Goal: Information Seeking & Learning: Learn about a topic

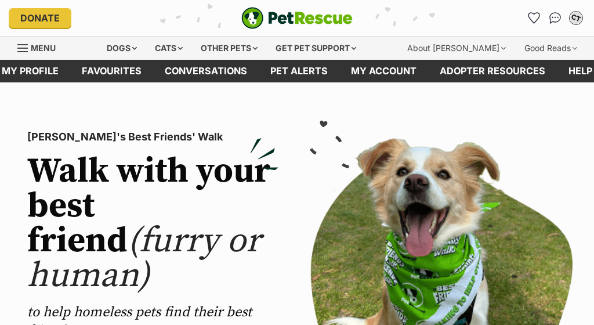
click at [575, 16] on div "CT" at bounding box center [576, 17] width 15 height 15
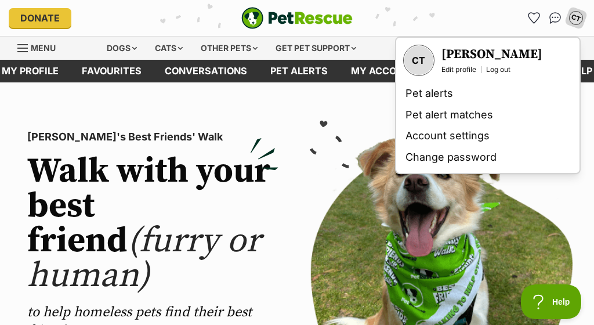
click at [293, 218] on div "PetRescue's Best Friends' Walk Walk with your best friend (furry or human) to h…" at bounding box center [297, 314] width 577 height 388
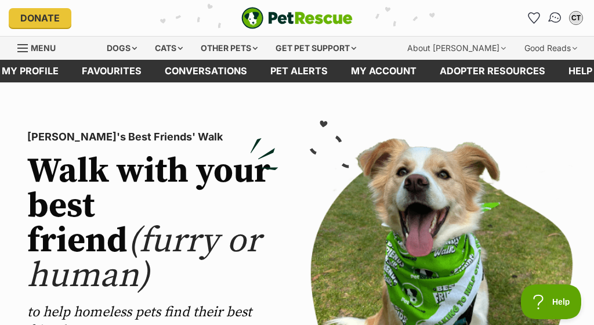
click at [555, 19] on img "Conversations" at bounding box center [556, 17] width 16 height 15
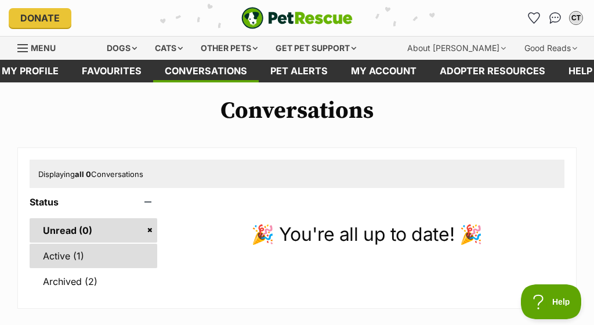
click at [77, 255] on link "Active (1)" at bounding box center [94, 256] width 128 height 24
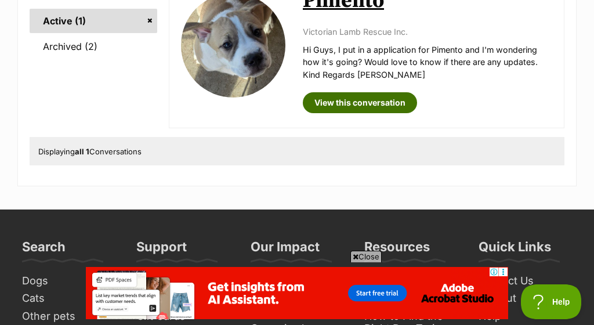
click at [338, 98] on link "View this conversation" at bounding box center [360, 102] width 114 height 21
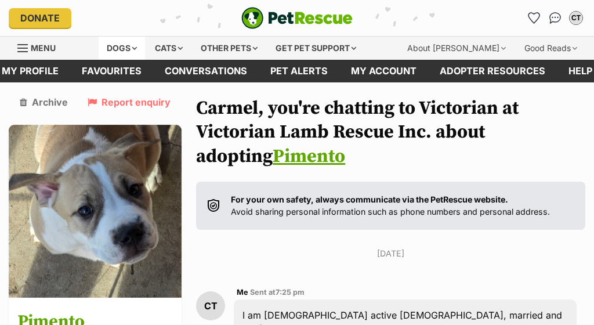
click at [127, 48] on div "Dogs" at bounding box center [122, 48] width 46 height 23
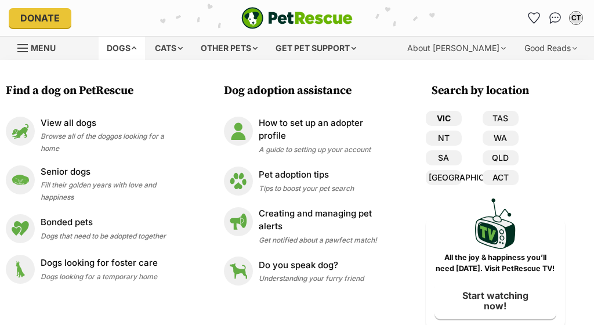
click at [453, 119] on link "VIC" at bounding box center [444, 118] width 36 height 15
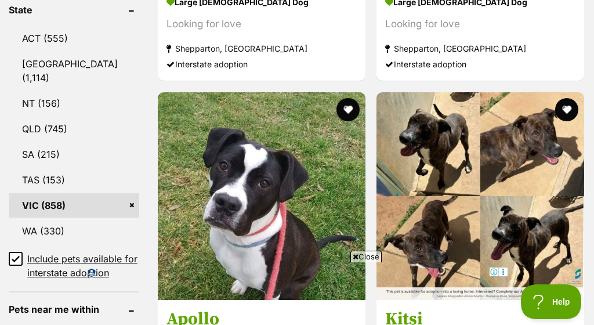
scroll to position [682, 0]
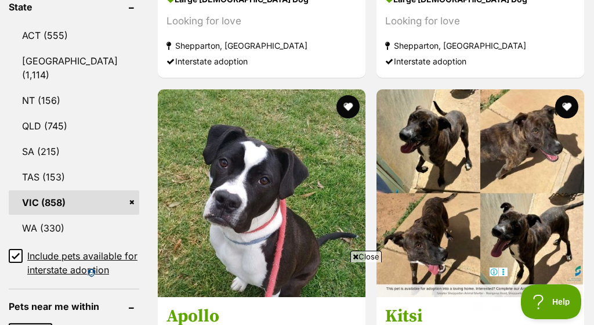
click at [19, 252] on icon at bounding box center [16, 256] width 8 height 8
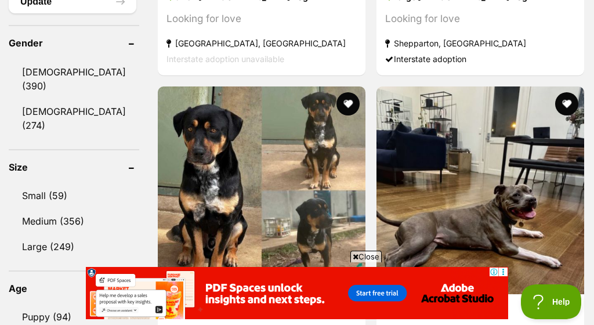
scroll to position [986, 0]
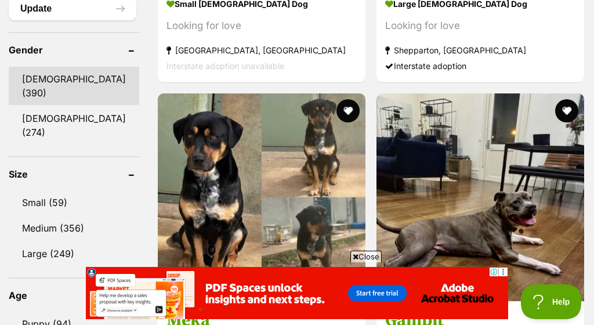
click at [31, 91] on link "Male (390)" at bounding box center [74, 86] width 131 height 38
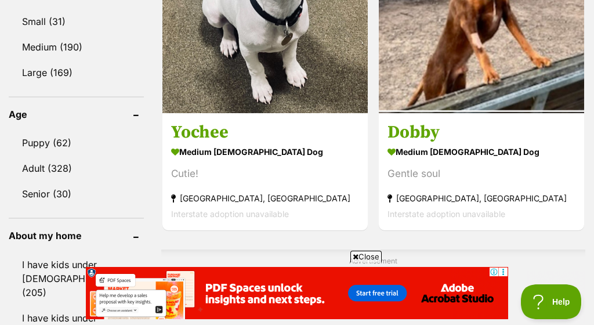
scroll to position [1170, 0]
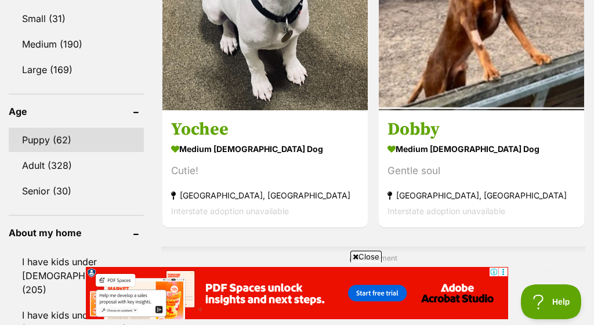
click at [46, 128] on link "Puppy (62)" at bounding box center [76, 140] width 135 height 24
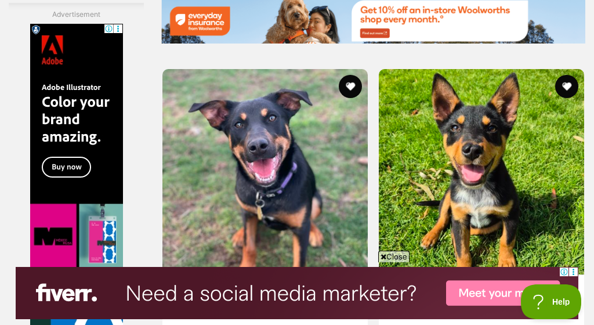
scroll to position [2595, 0]
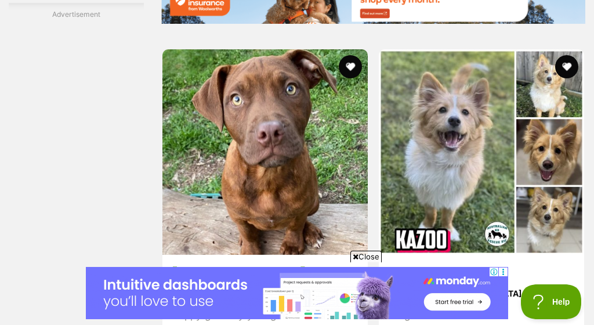
scroll to position [2606, 0]
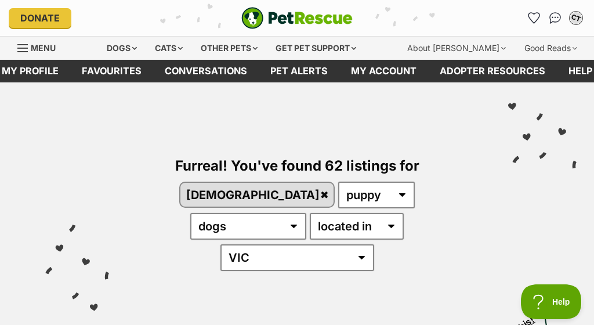
click at [574, 17] on div "CT" at bounding box center [576, 17] width 15 height 15
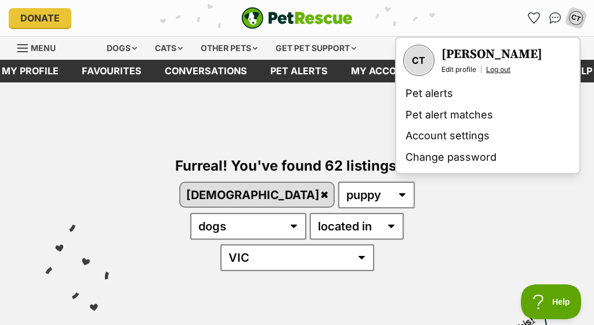
click at [502, 67] on link "Log out" at bounding box center [498, 69] width 24 height 9
